Goal: Transaction & Acquisition: Purchase product/service

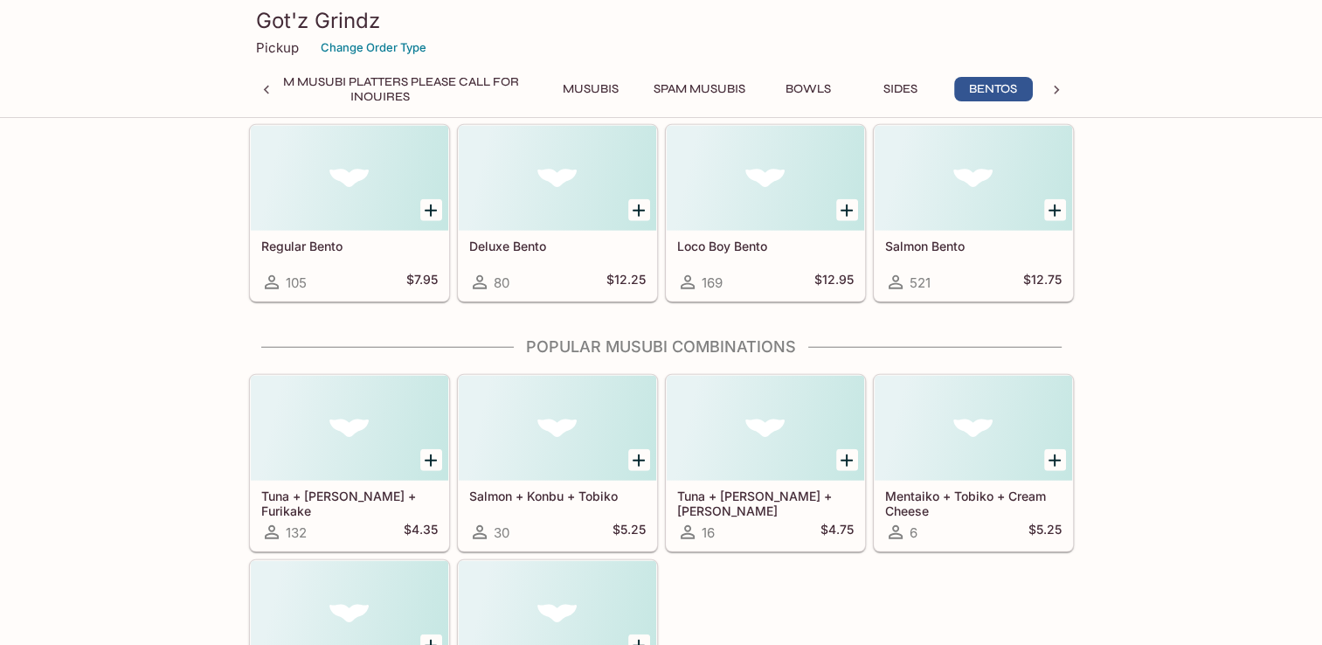
scroll to position [4379, 0]
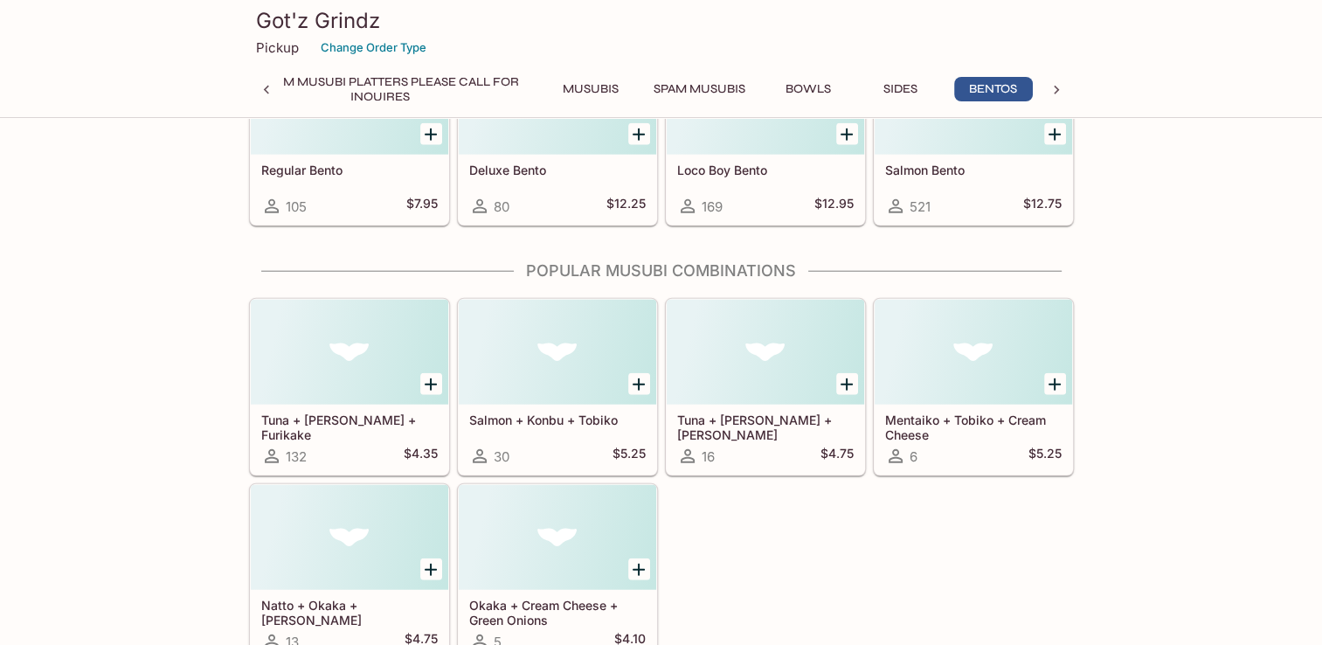
click at [779, 590] on div "Tuna + [PERSON_NAME] + Furikake 132 $4.35 Salmon + Konbu + Tobiko 30 $5.25 Tuna…" at bounding box center [658, 476] width 832 height 371
click at [752, 596] on div "Tuna + [PERSON_NAME] + Furikake 132 $4.35 Salmon + Konbu + Tobiko 30 $5.25 Tuna…" at bounding box center [658, 476] width 832 height 371
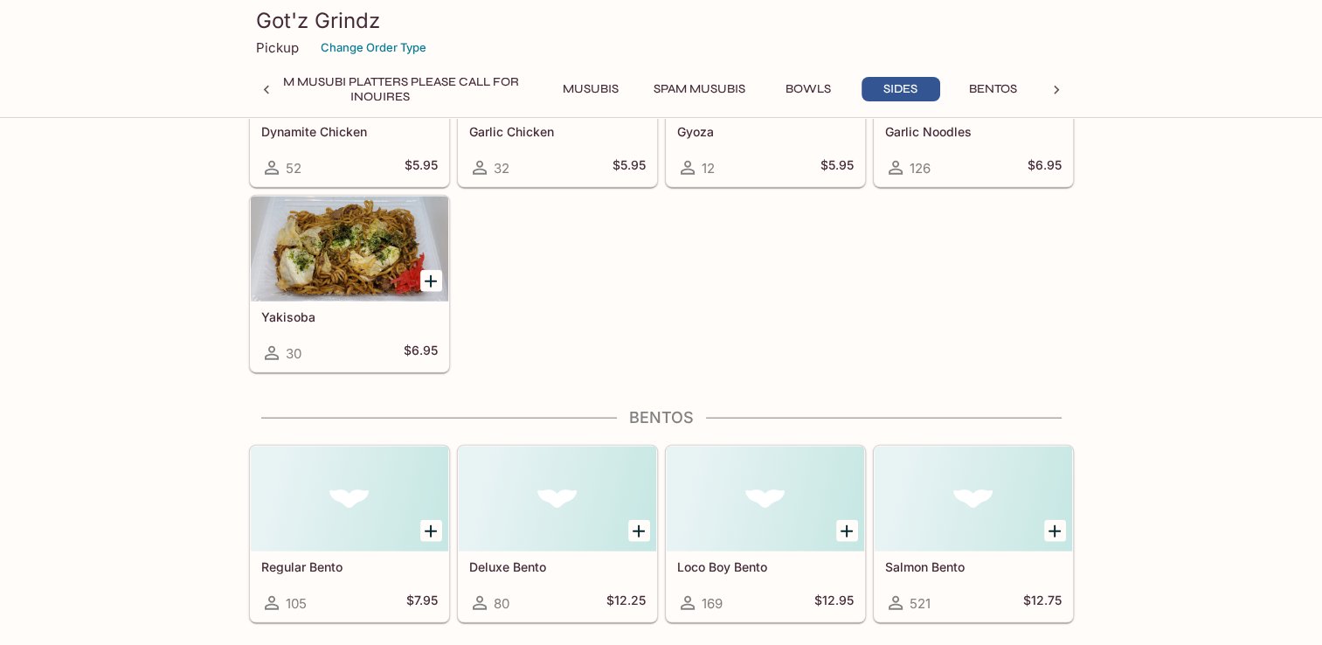
scroll to position [3942, 0]
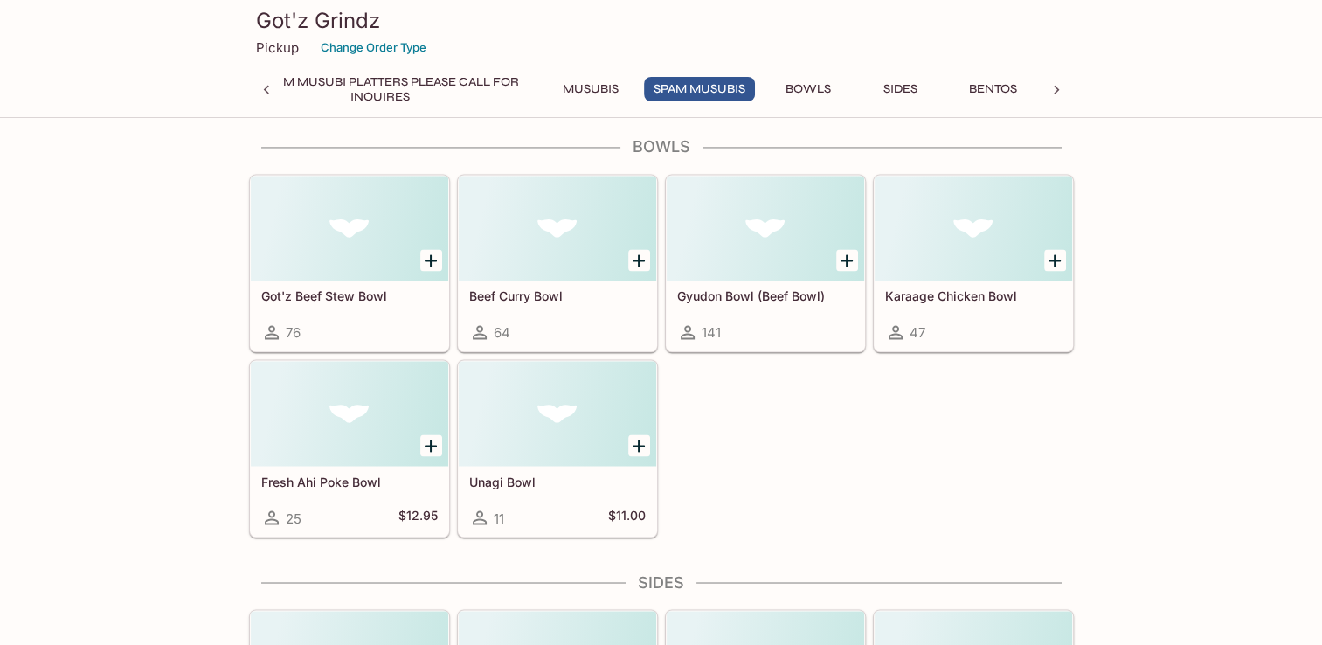
scroll to position [2806, 0]
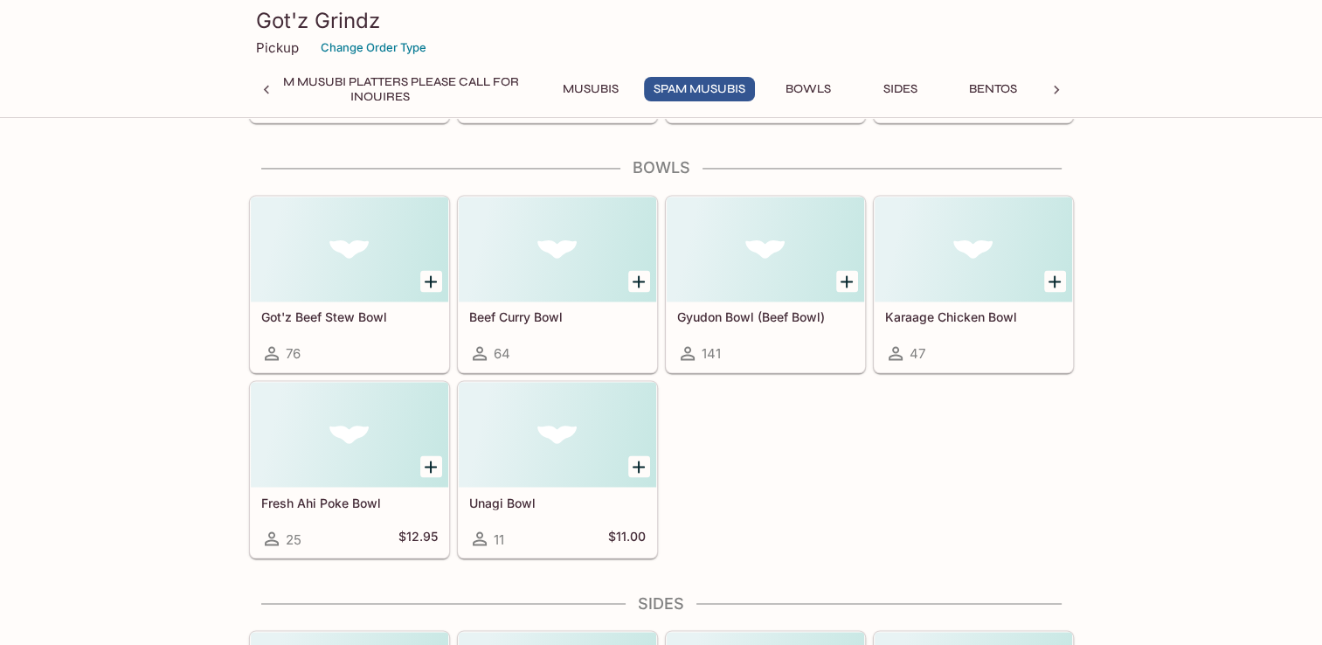
click at [786, 522] on div "Got'z Beef Stew Bowl 76 Beef Curry Bowl 64 Gyudon Bowl (Beef Bowl) 141 Karaage …" at bounding box center [658, 373] width 832 height 371
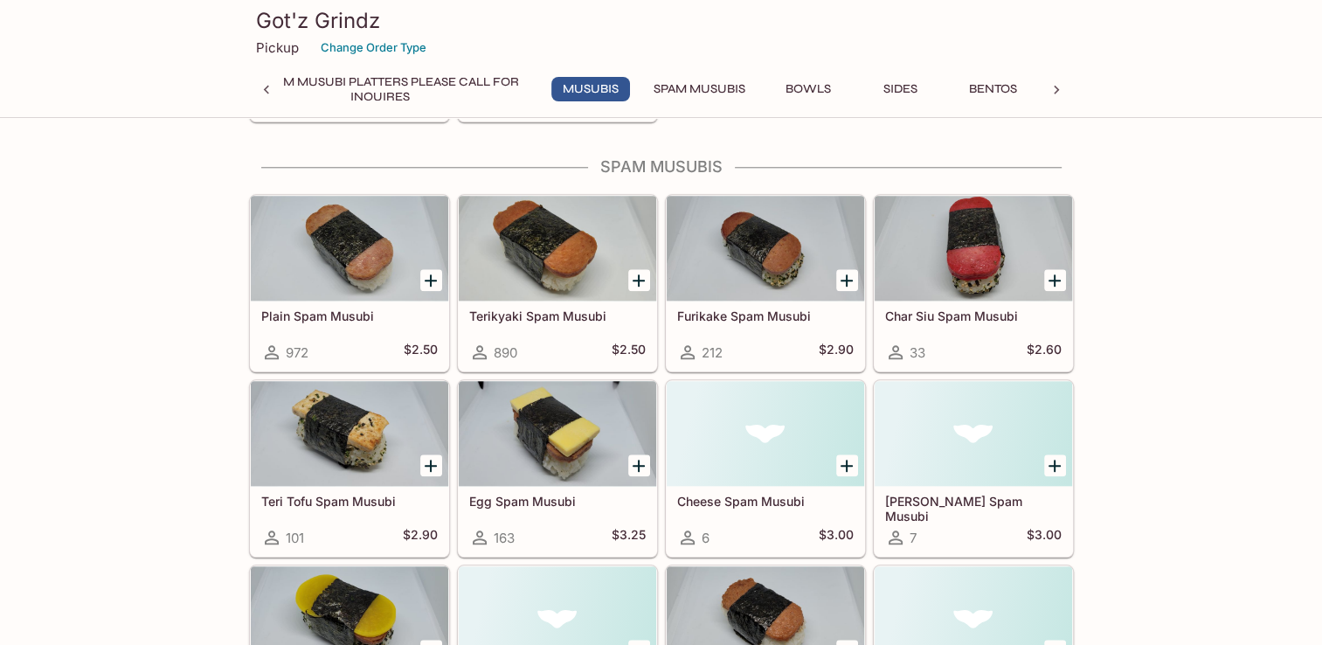
scroll to position [1583, 0]
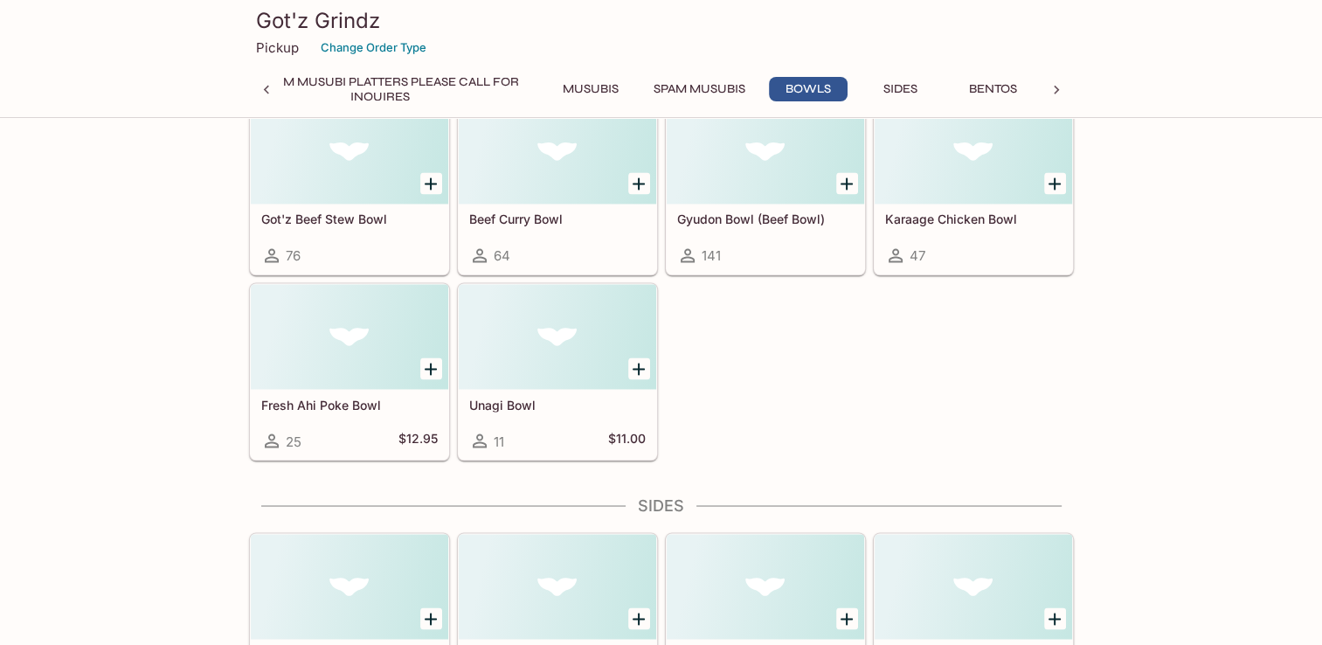
scroll to position [2893, 0]
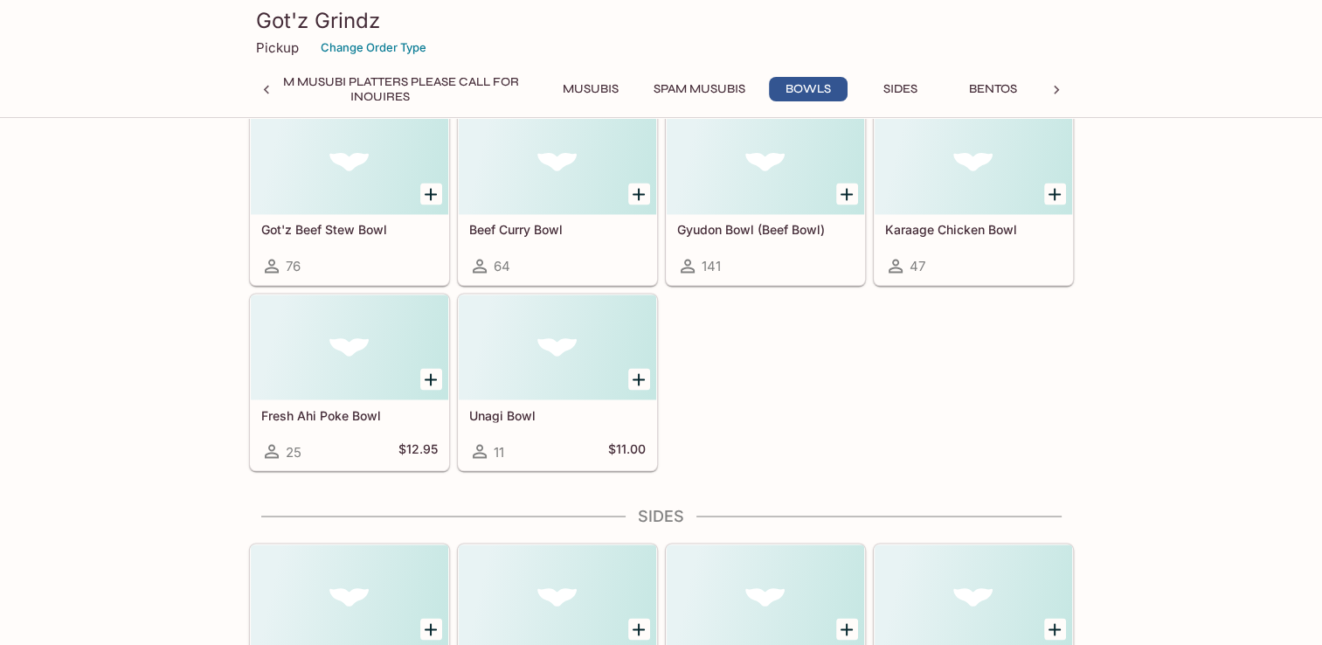
click at [552, 407] on h5 "Unagi Bowl" at bounding box center [557, 414] width 177 height 15
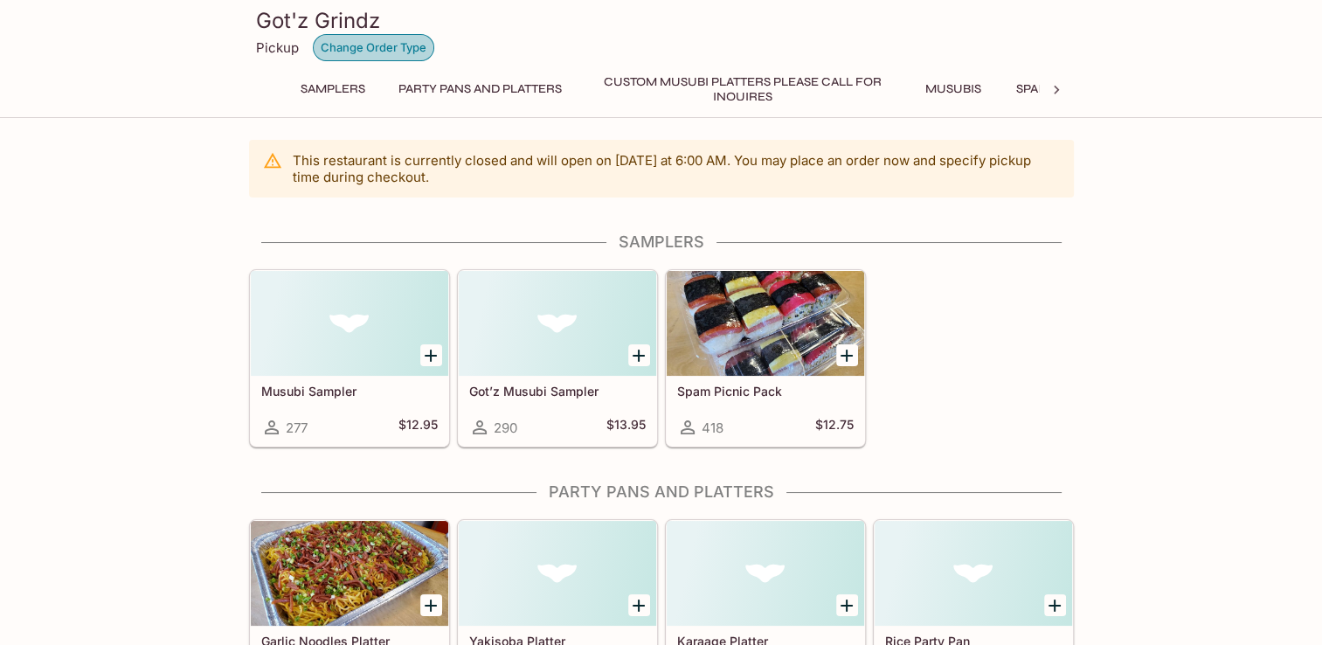
click at [363, 51] on button "Change Order Type" at bounding box center [373, 47] width 121 height 27
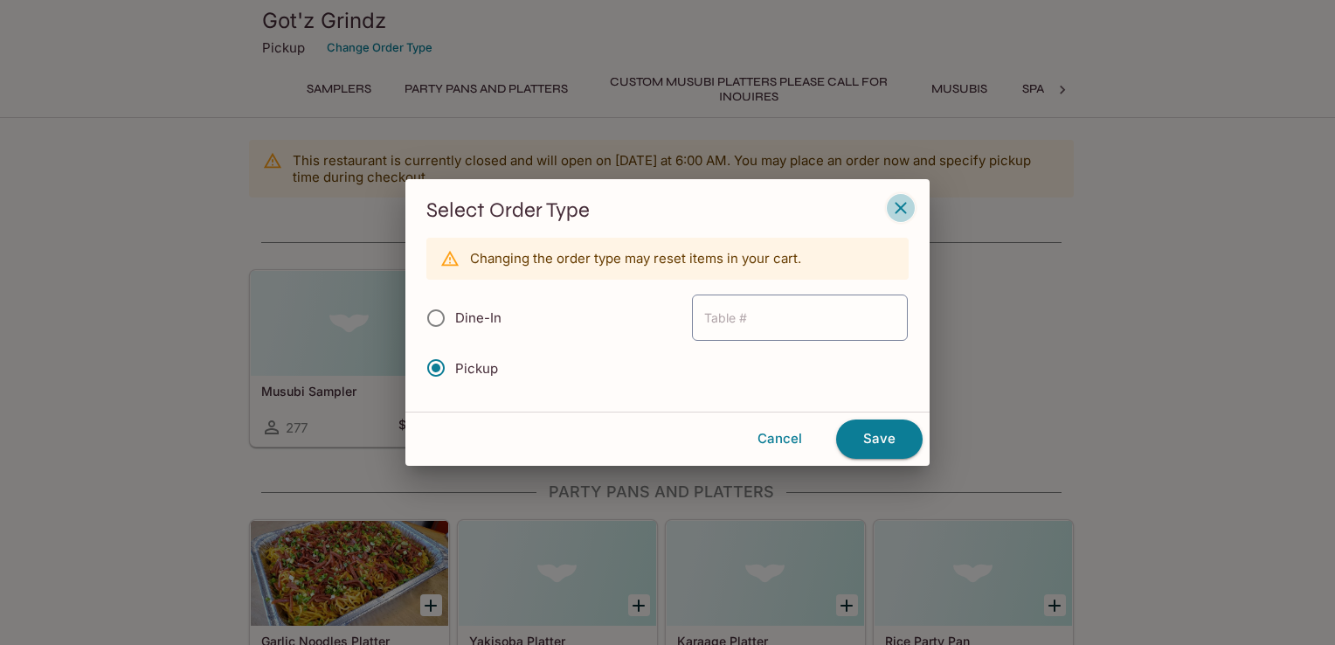
click at [912, 214] on button "button" at bounding box center [901, 208] width 30 height 30
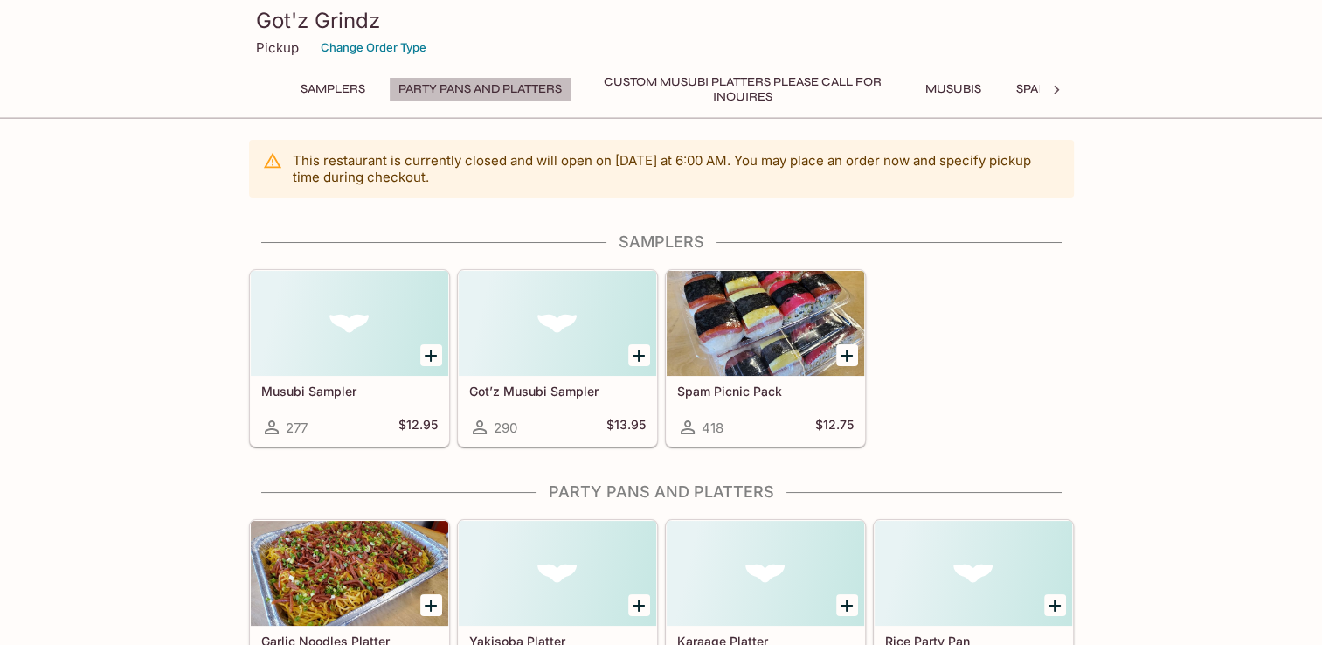
drag, startPoint x: 426, startPoint y: 82, endPoint x: 484, endPoint y: 90, distance: 59.1
click at [426, 83] on button "Party Pans and Platters" at bounding box center [480, 89] width 183 height 24
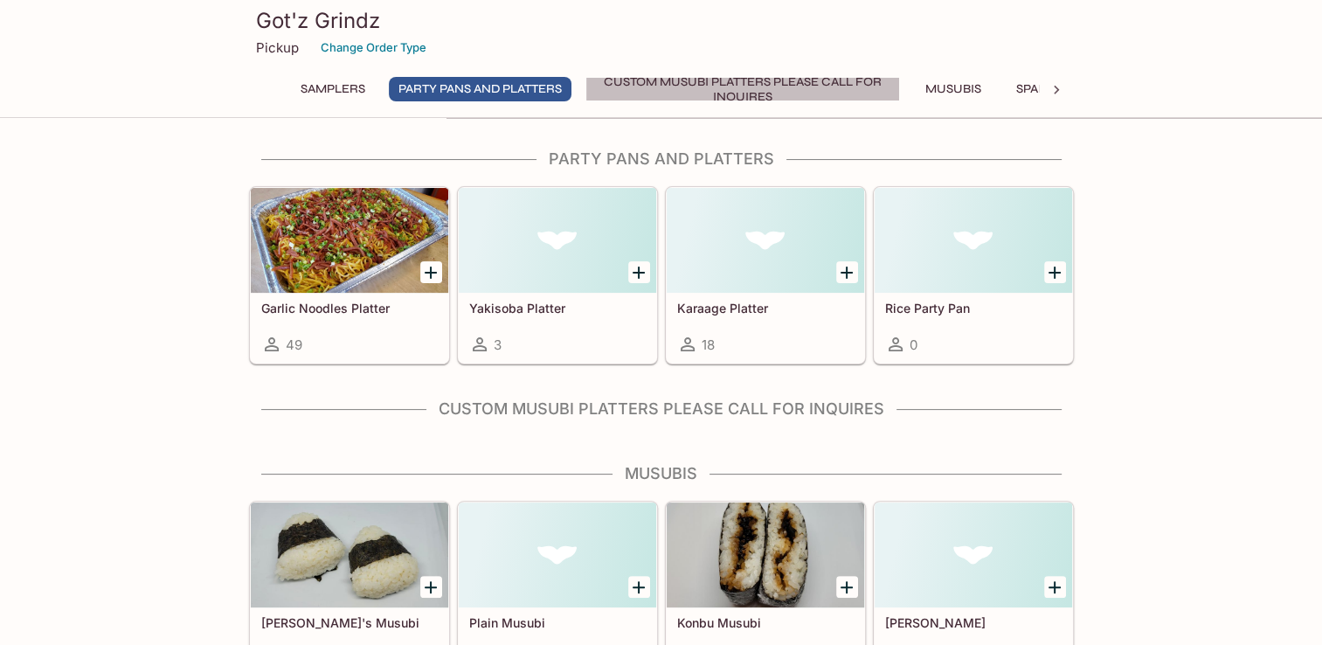
click at [691, 82] on button "Custom Musubi Platters PLEASE CALL FOR INQUIRES" at bounding box center [743, 89] width 315 height 24
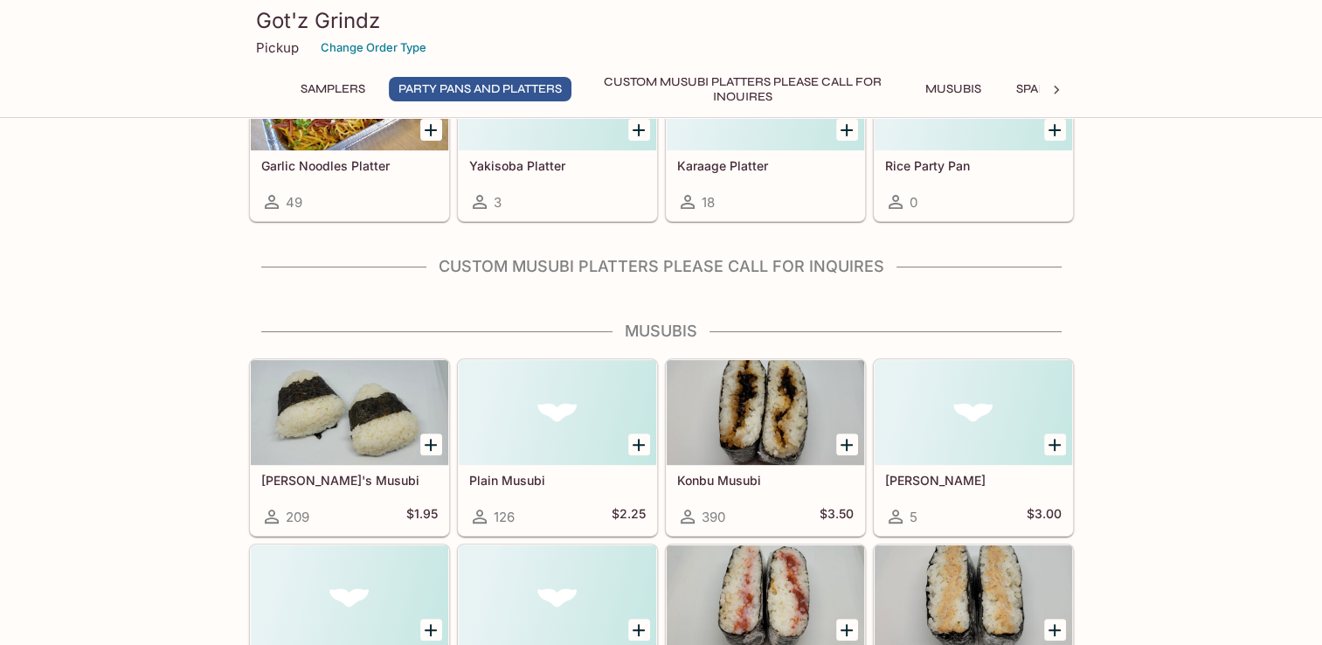
scroll to position [320, 0]
